Goal: Task Accomplishment & Management: Manage account settings

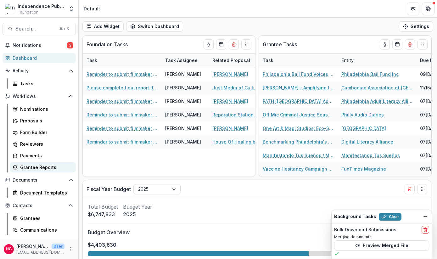
click at [31, 171] on link "Grantee Reports" at bounding box center [43, 167] width 66 height 10
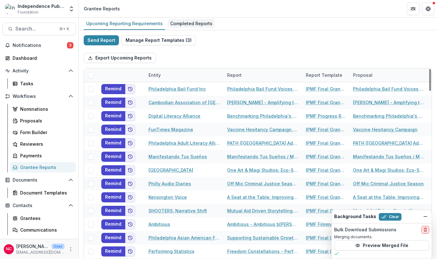
click at [183, 22] on div "Completed Reports" at bounding box center [191, 23] width 47 height 9
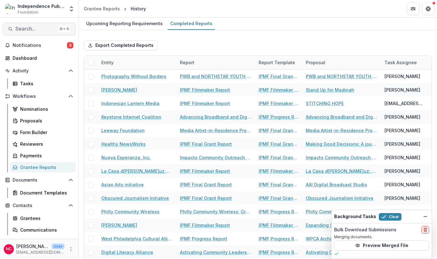
click at [28, 30] on span "Search..." at bounding box center [35, 29] width 40 height 6
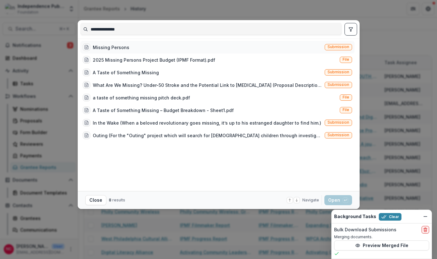
type input "**********"
click at [118, 50] on div "Missing Persons" at bounding box center [111, 47] width 36 height 7
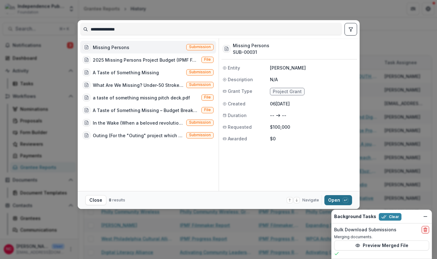
click at [328, 199] on button "Open with enter key" at bounding box center [338, 200] width 28 height 10
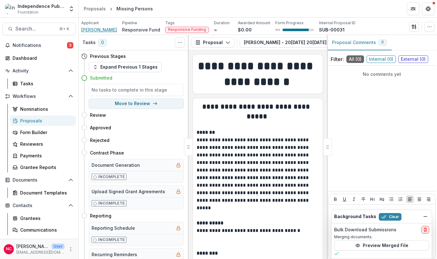
click at [102, 30] on span "[PERSON_NAME]" at bounding box center [99, 29] width 36 height 7
click at [29, 29] on span "Search..." at bounding box center [35, 29] width 40 height 6
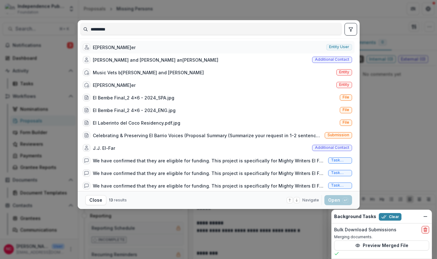
click at [101, 48] on div "E[PERSON_NAME]er" at bounding box center [114, 47] width 43 height 7
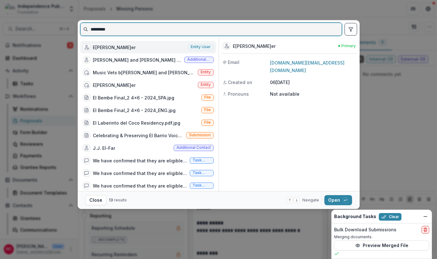
click at [162, 32] on input "*********" at bounding box center [211, 29] width 261 height 10
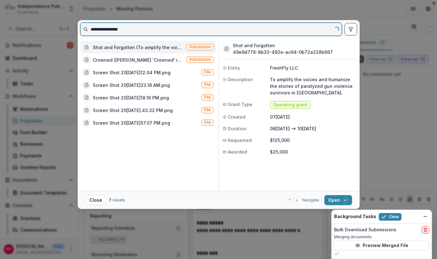
type input "**********"
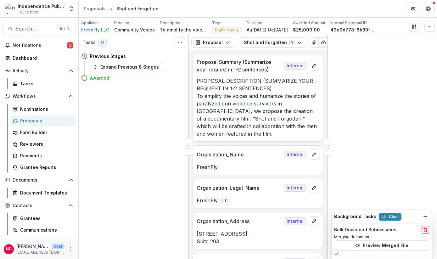
click at [92, 29] on span "FreshFly LLC" at bounding box center [95, 29] width 28 height 7
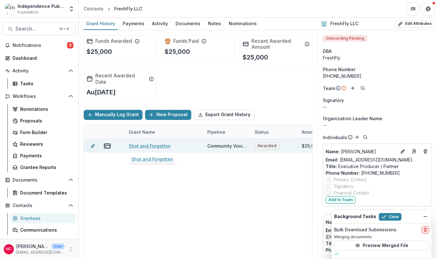
click at [152, 144] on link "Shot and Forgotten" at bounding box center [150, 146] width 42 height 7
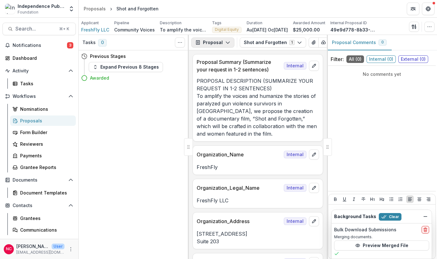
click at [213, 43] on button "Proposal" at bounding box center [212, 42] width 43 height 10
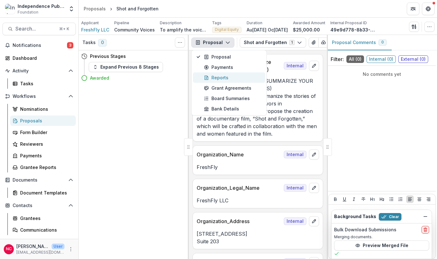
click at [222, 79] on div "Reports" at bounding box center [233, 77] width 58 height 7
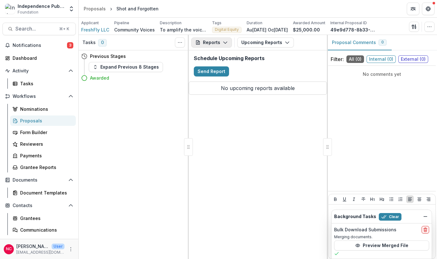
click at [213, 43] on button "Reports" at bounding box center [211, 42] width 41 height 10
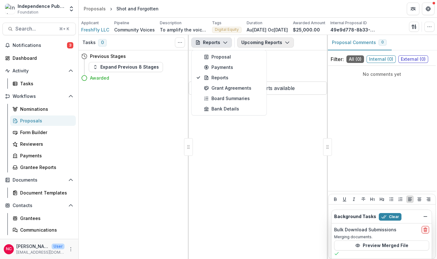
click at [261, 41] on button "Upcoming Reports" at bounding box center [265, 42] width 57 height 10
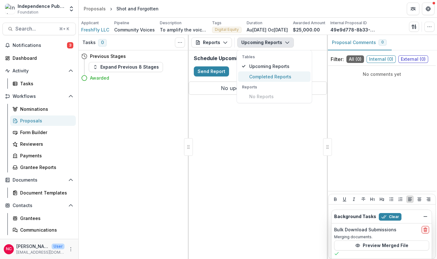
click at [261, 76] on span "Completed Reports" at bounding box center [278, 76] width 58 height 7
click at [220, 152] on div "Reports Proposal Payments Reports Grant Agreements Board Summaries Bank Details…" at bounding box center [258, 147] width 138 height 224
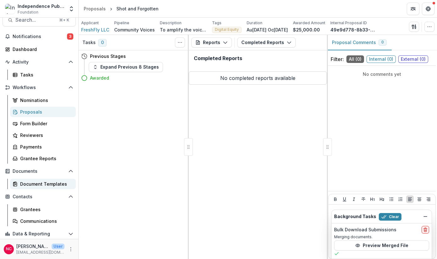
scroll to position [11, 0]
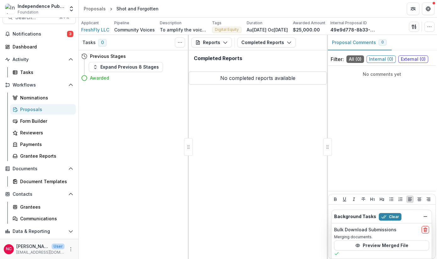
click at [38, 111] on div "Proposals" at bounding box center [45, 109] width 51 height 7
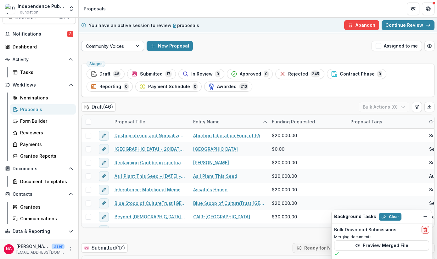
click at [126, 45] on div at bounding box center [107, 46] width 42 height 8
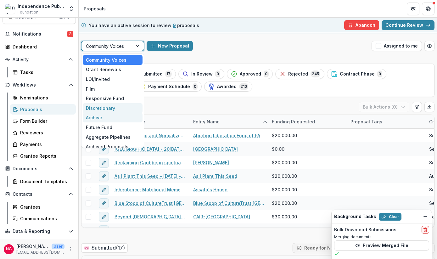
click at [112, 112] on div "Discretionary" at bounding box center [113, 108] width 60 height 10
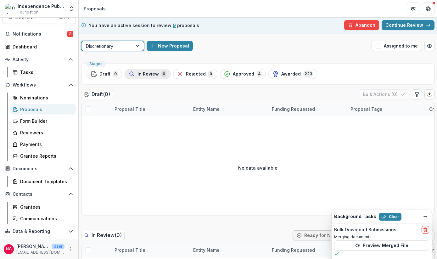
click at [145, 76] on span "In Review" at bounding box center [147, 73] width 21 height 5
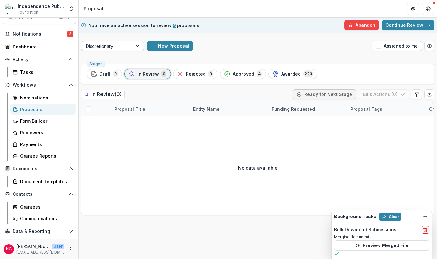
click at [134, 44] on div at bounding box center [137, 45] width 11 height 9
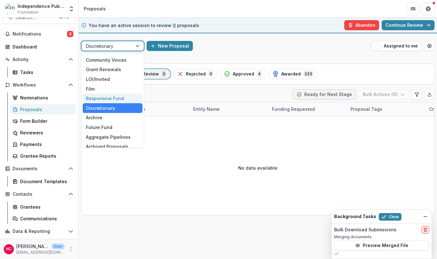
click at [125, 97] on div "Responsive Fund" at bounding box center [113, 98] width 60 height 10
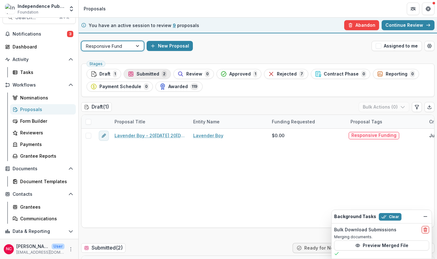
click at [156, 76] on span "Submitted" at bounding box center [148, 73] width 23 height 5
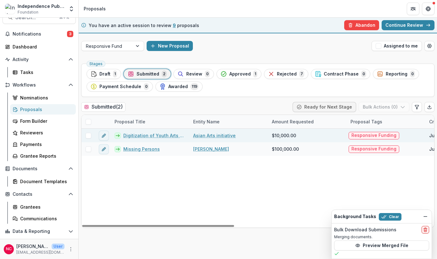
click at [220, 136] on link "Asian Arts initiative" at bounding box center [214, 135] width 42 height 7
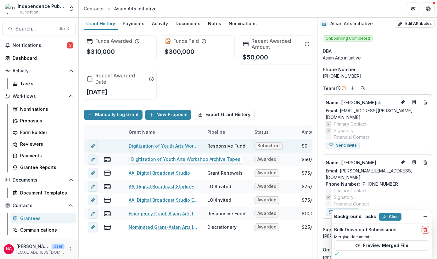
click at [161, 146] on link "Digitization of Youth Arts Workshop Archive Tapes" at bounding box center [164, 146] width 71 height 7
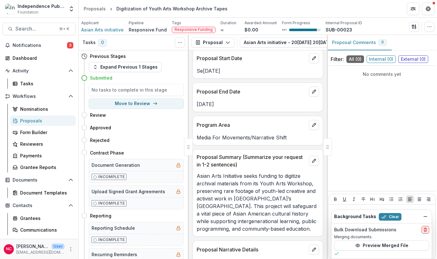
scroll to position [2163, 0]
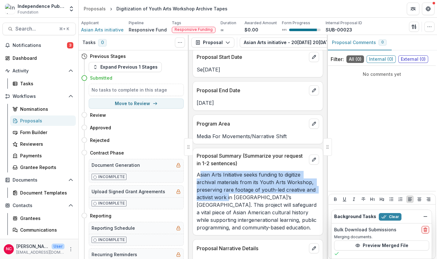
drag, startPoint x: 199, startPoint y: 155, endPoint x: 230, endPoint y: 177, distance: 38.3
click at [230, 177] on p "Asian Arts Initiative seeks funding to digitize archival materials from its You…" at bounding box center [258, 201] width 122 height 60
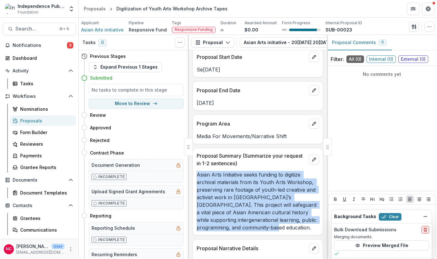
drag, startPoint x: 279, startPoint y: 209, endPoint x: 197, endPoint y: 156, distance: 98.1
click at [197, 171] on p "Asian Arts Initiative seeks funding to digitize archival materials from its You…" at bounding box center [258, 201] width 122 height 60
copy p "Asian Arts Initiative seeks funding to digitize archival materials from its You…"
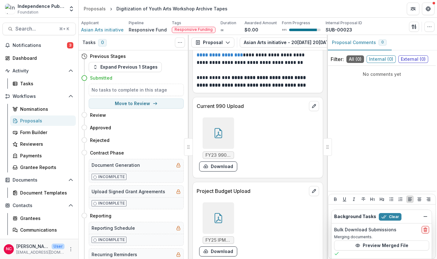
scroll to position [3349, 0]
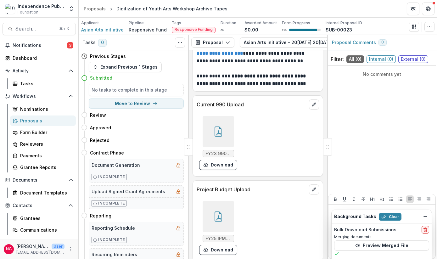
click at [220, 211] on icon at bounding box center [218, 216] width 10 height 10
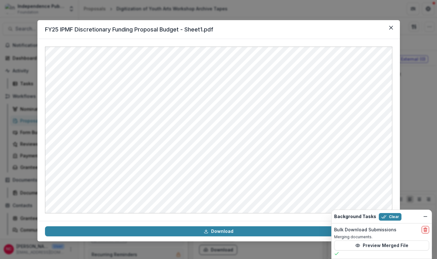
click at [42, 13] on div "FY25 IPMF Discretionary Funding Proposal Budget - Sheet1.pdf Download" at bounding box center [218, 129] width 437 height 259
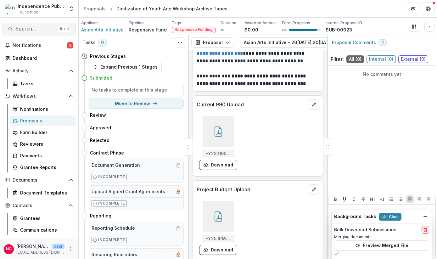
click at [40, 28] on span "Search..." at bounding box center [35, 29] width 40 height 6
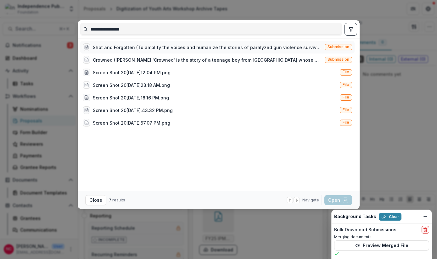
type input "**********"
click at [135, 44] on div "Shot and Forgotten (To amplify the voices and humanize the stories of paralyzed…" at bounding box center [207, 47] width 229 height 7
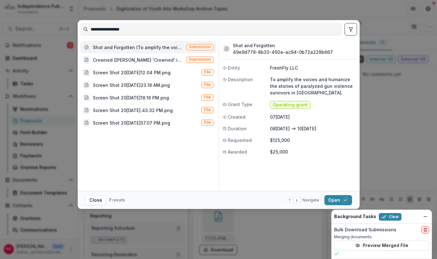
click at [132, 50] on div "Shot and Forgotten (To amplify the voices and humanize the stories of paralyzed…" at bounding box center [138, 47] width 91 height 7
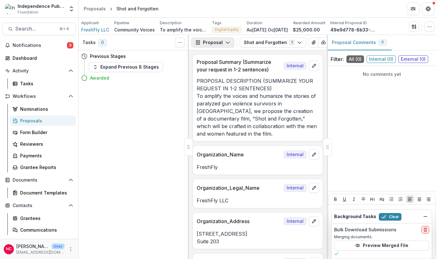
click at [231, 42] on button "Proposal" at bounding box center [212, 42] width 43 height 10
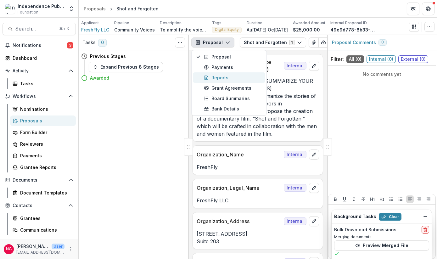
click at [224, 79] on div "Reports" at bounding box center [233, 77] width 58 height 7
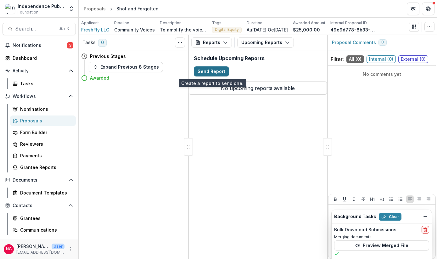
click at [215, 70] on button "Send Report" at bounding box center [211, 71] width 35 height 10
select select "********"
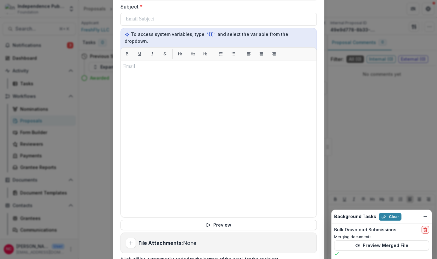
scroll to position [406, 0]
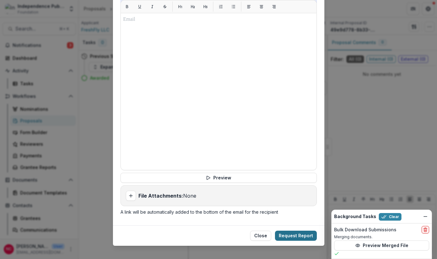
click at [291, 231] on button "Request Report" at bounding box center [296, 236] width 42 height 10
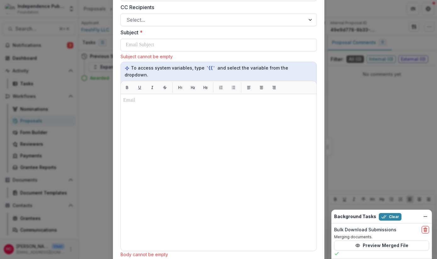
scroll to position [420, 0]
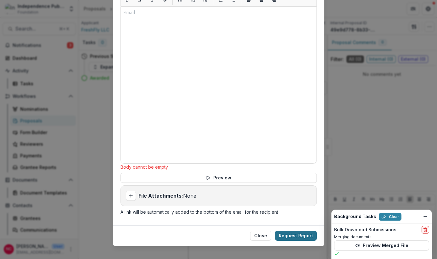
click at [285, 231] on button "Request Report" at bounding box center [296, 236] width 42 height 10
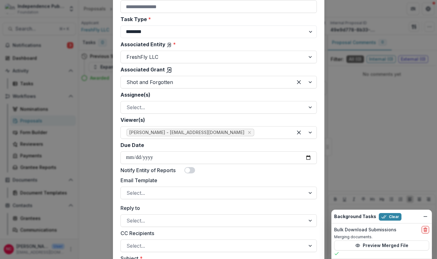
scroll to position [0, 0]
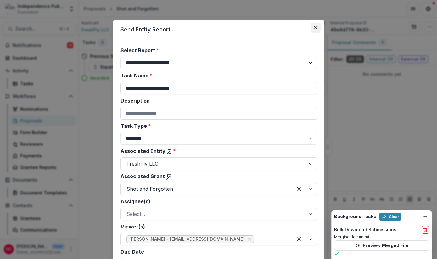
click at [314, 26] on icon "Close" at bounding box center [316, 28] width 4 height 4
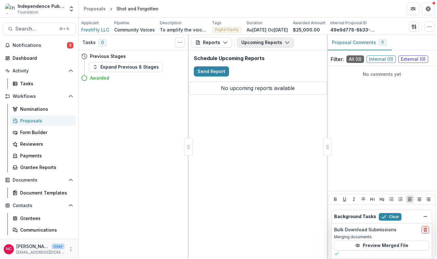
click at [252, 43] on button "Upcoming Reports" at bounding box center [265, 42] width 57 height 10
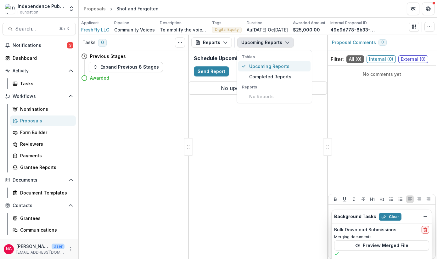
click at [260, 69] on span "Upcoming Reports" at bounding box center [278, 66] width 58 height 7
click at [258, 79] on span "Completed Reports" at bounding box center [278, 76] width 58 height 7
click at [258, 71] on button "Upcoming Reports" at bounding box center [274, 66] width 72 height 10
click at [97, 31] on span "FreshFly LLC" at bounding box center [95, 29] width 28 height 7
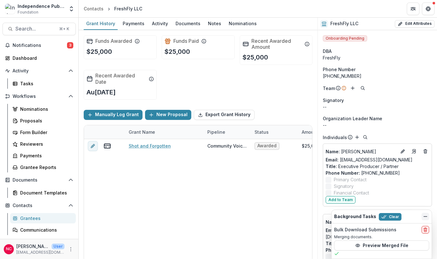
click at [422, 216] on button "Dismiss" at bounding box center [426, 217] width 8 height 8
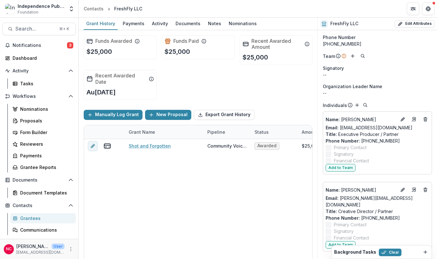
scroll to position [39, 0]
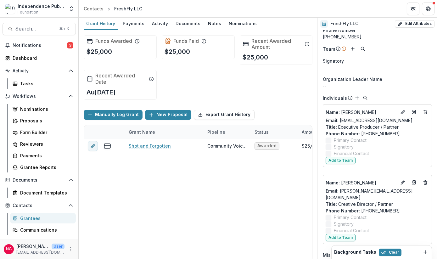
drag, startPoint x: 377, startPoint y: 112, endPoint x: 155, endPoint y: 2, distance: 247.6
